Goal: Task Accomplishment & Management: Use online tool/utility

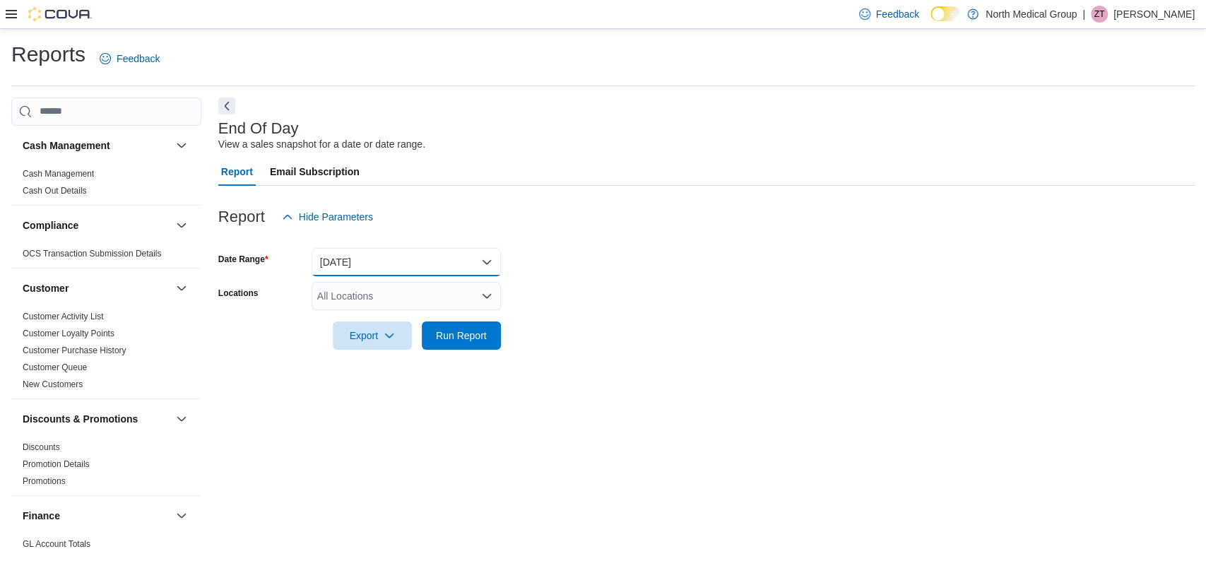
click at [340, 266] on button "[DATE]" at bounding box center [405, 262] width 189 height 28
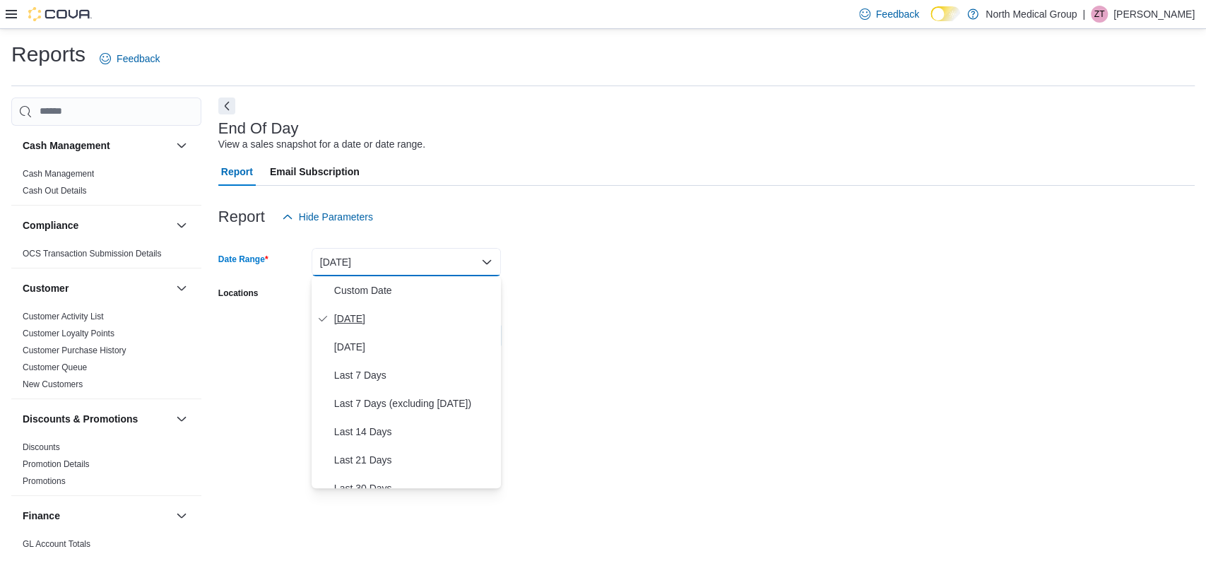
click at [360, 331] on button "[DATE]" at bounding box center [405, 318] width 189 height 28
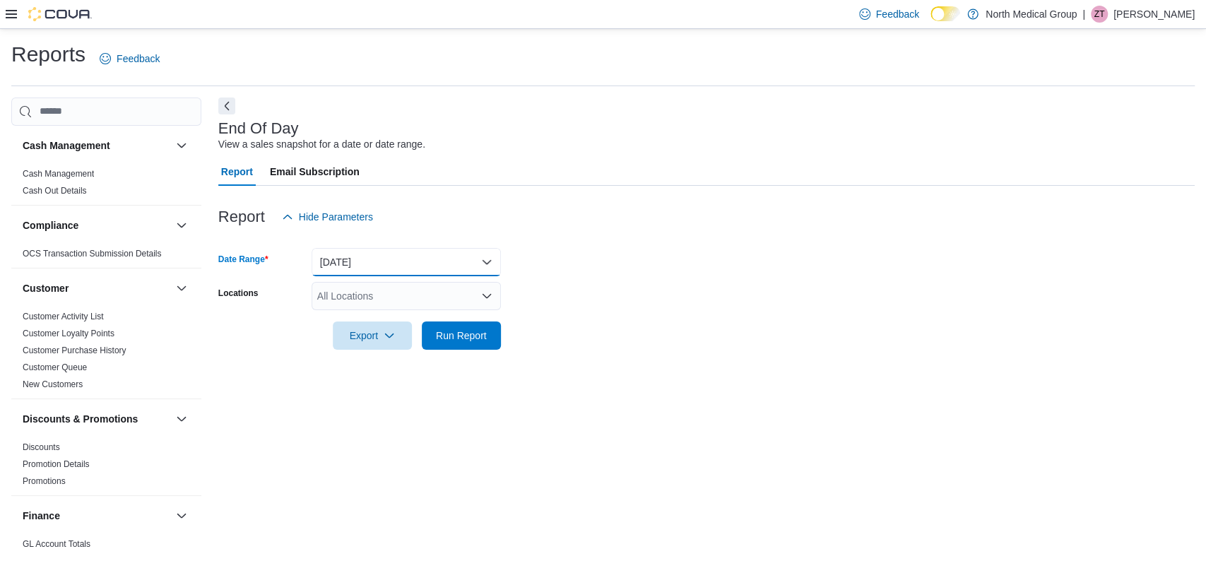
click at [379, 265] on button "[DATE]" at bounding box center [405, 262] width 189 height 28
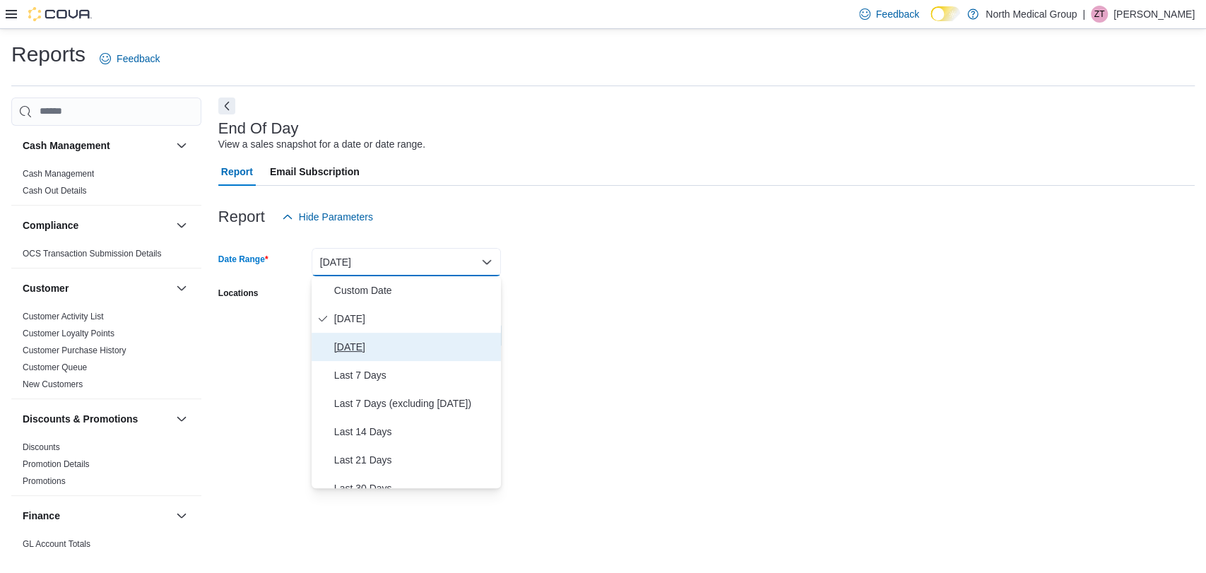
click at [357, 355] on button "[DATE]" at bounding box center [405, 347] width 189 height 28
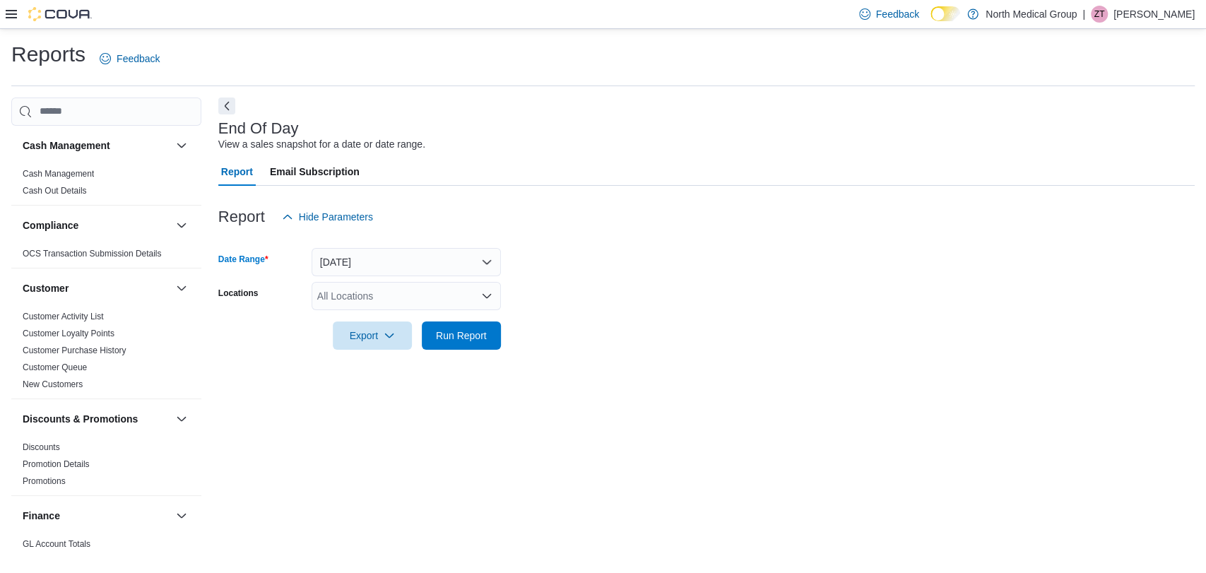
click at [391, 297] on div "All Locations" at bounding box center [405, 296] width 189 height 28
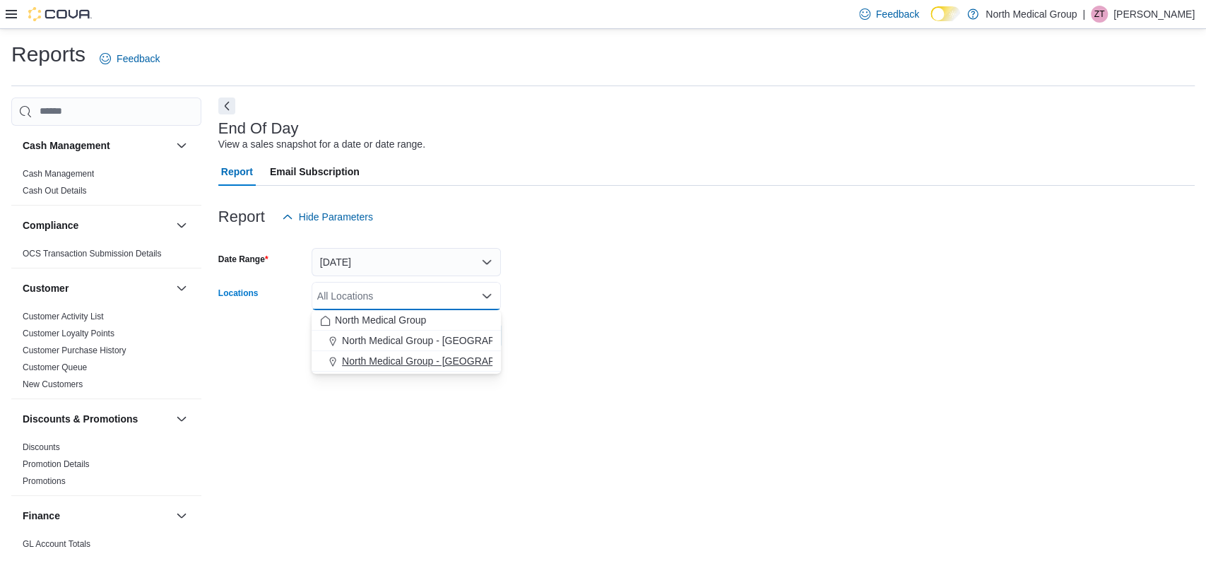
click at [404, 362] on span "North Medical Group - [GEOGRAPHIC_DATA]" at bounding box center [443, 361] width 203 height 14
click at [446, 363] on div at bounding box center [706, 358] width 976 height 17
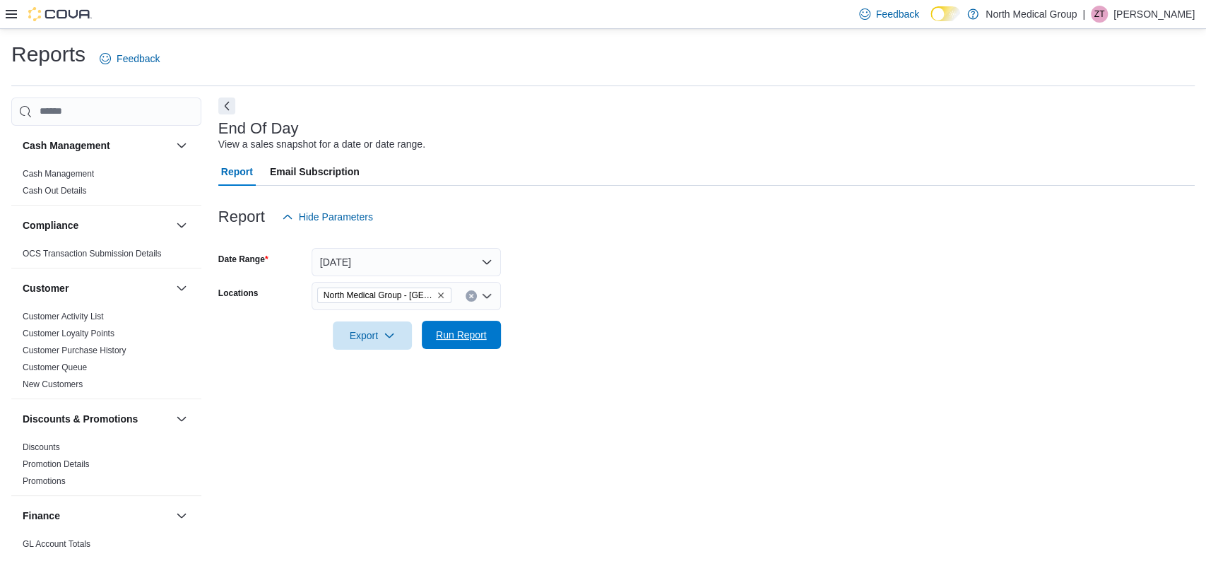
click at [463, 335] on span "Run Report" at bounding box center [461, 335] width 51 height 14
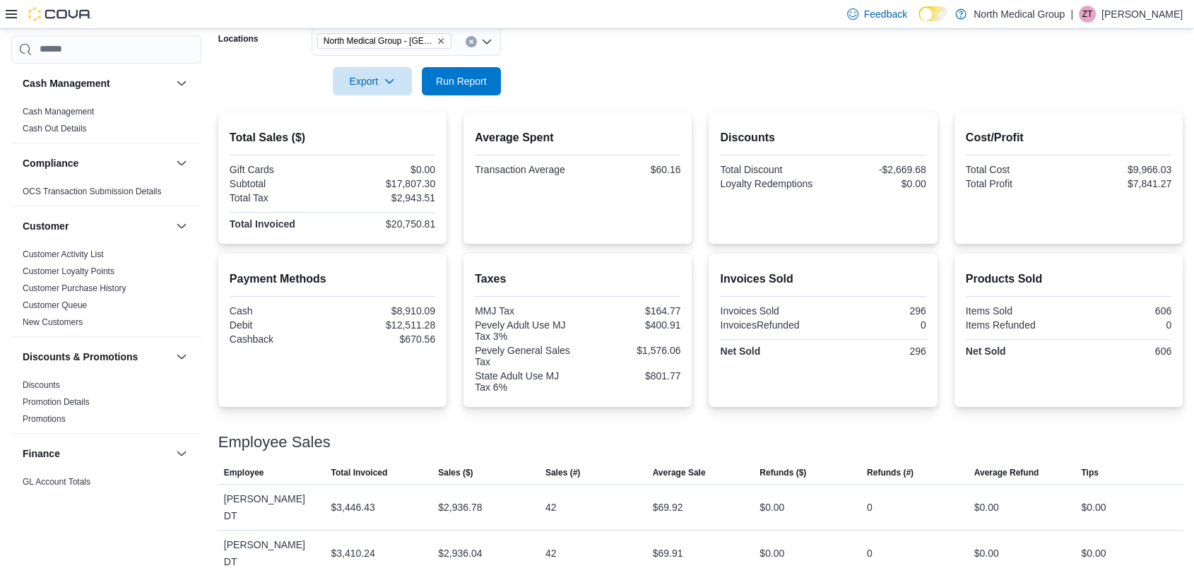
scroll to position [285, 0]
